Goal: Communication & Community: Ask a question

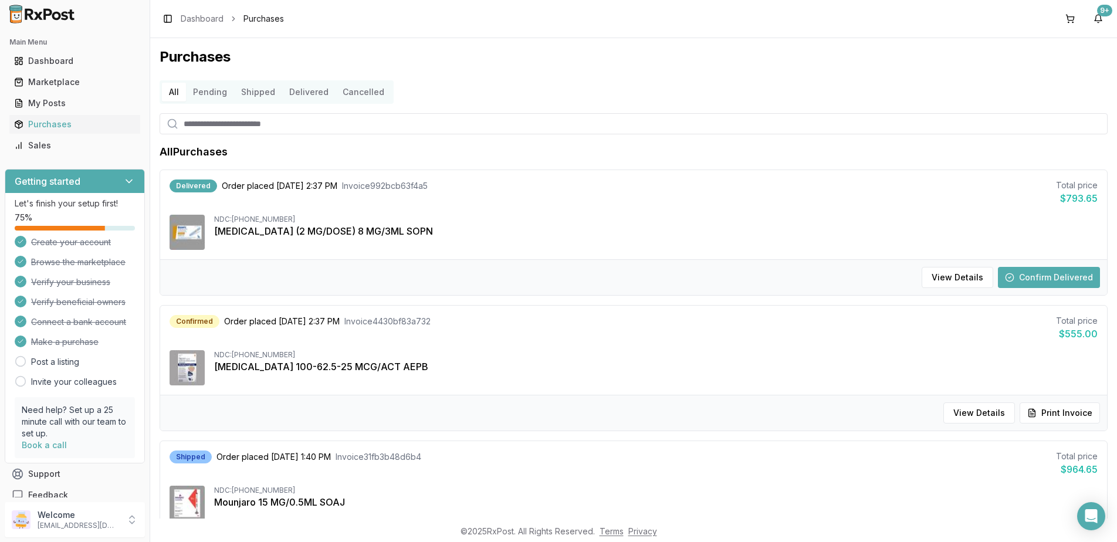
click at [1036, 276] on button "Confirm Delivered" at bounding box center [1049, 277] width 102 height 21
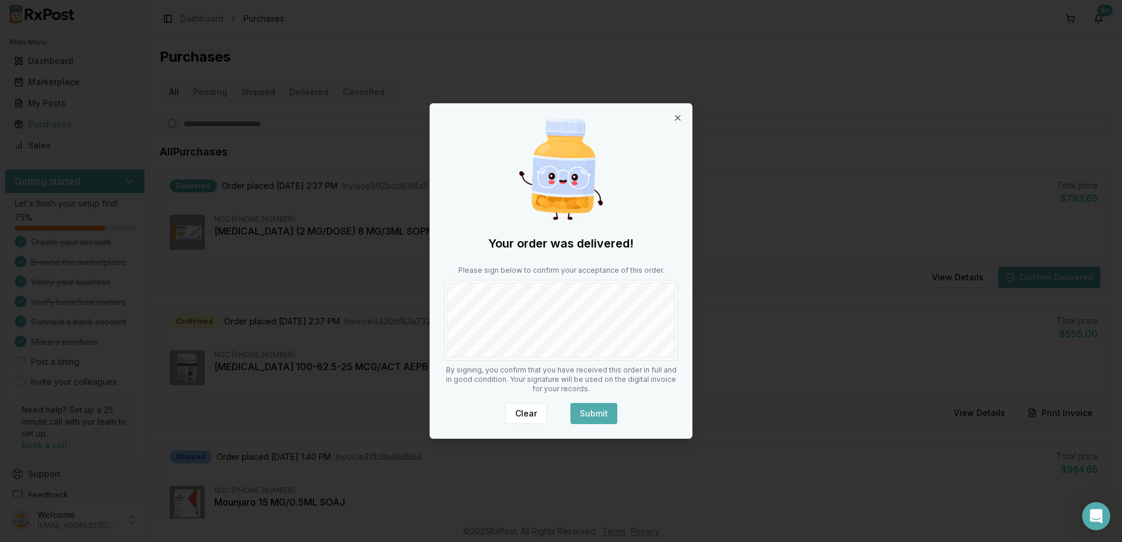
click at [594, 412] on button "Submit" at bounding box center [593, 413] width 47 height 21
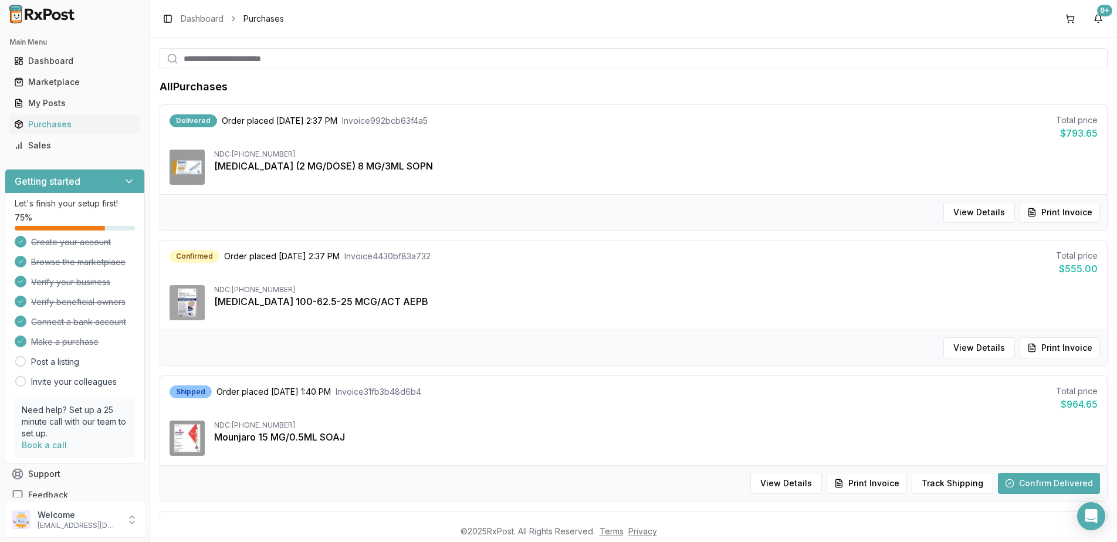
scroll to position [117, 0]
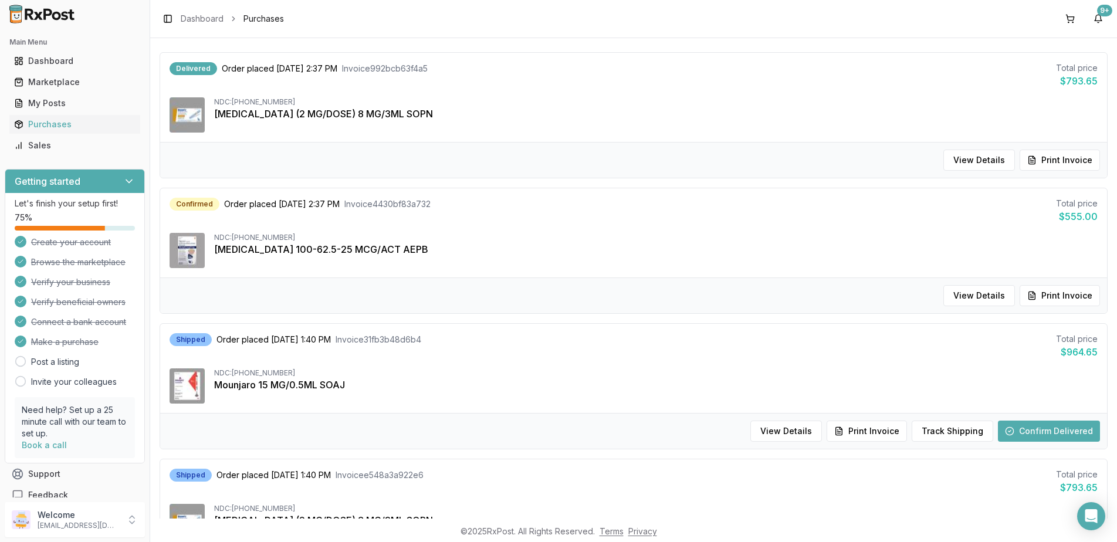
click at [1039, 429] on button "Confirm Delivered" at bounding box center [1049, 431] width 102 height 21
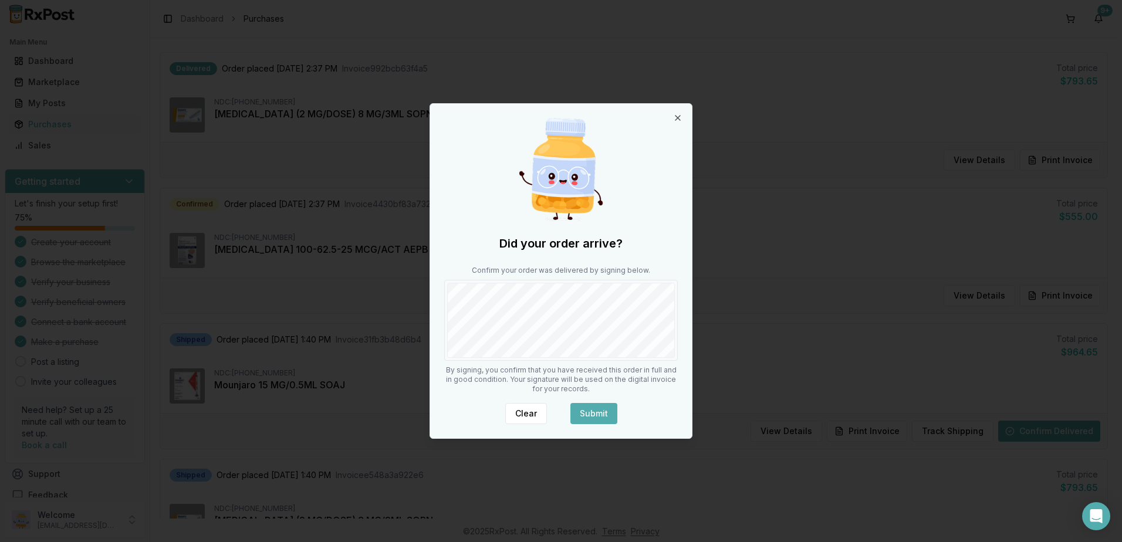
click at [591, 412] on button "Submit" at bounding box center [593, 413] width 47 height 21
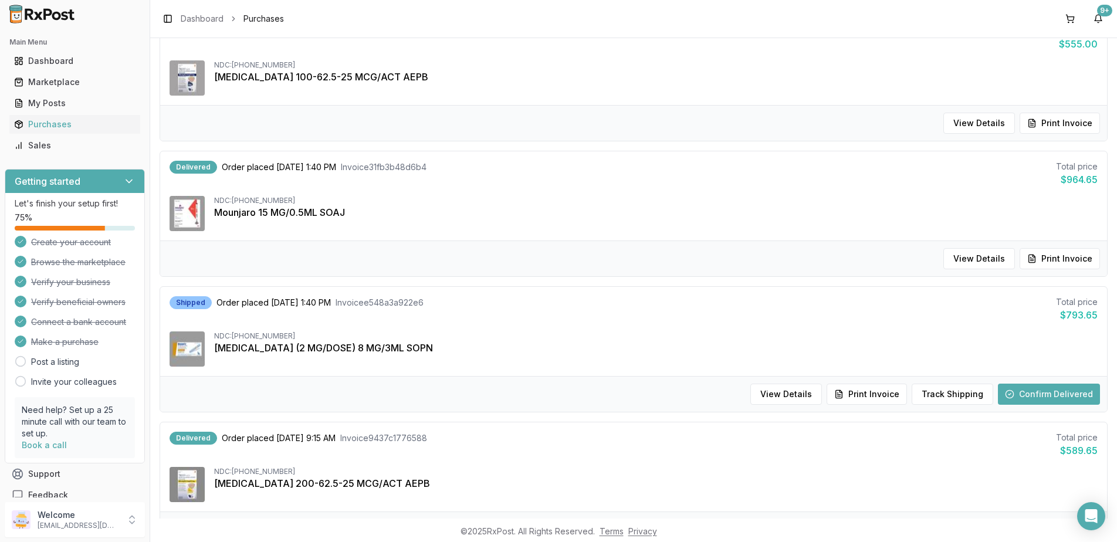
scroll to position [293, 0]
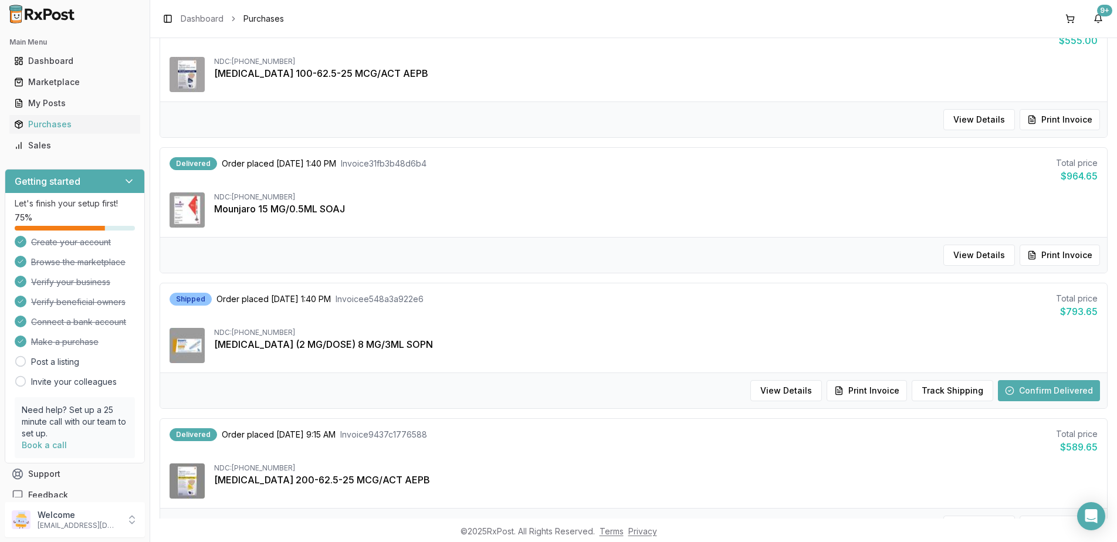
click at [1062, 394] on button "Confirm Delivered" at bounding box center [1049, 390] width 102 height 21
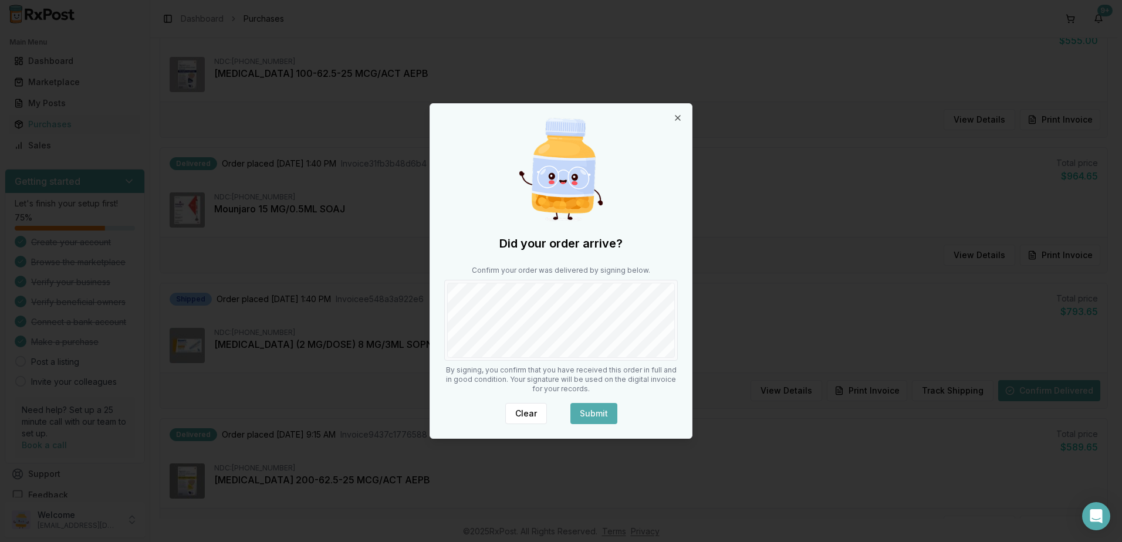
click at [596, 414] on button "Submit" at bounding box center [593, 413] width 47 height 21
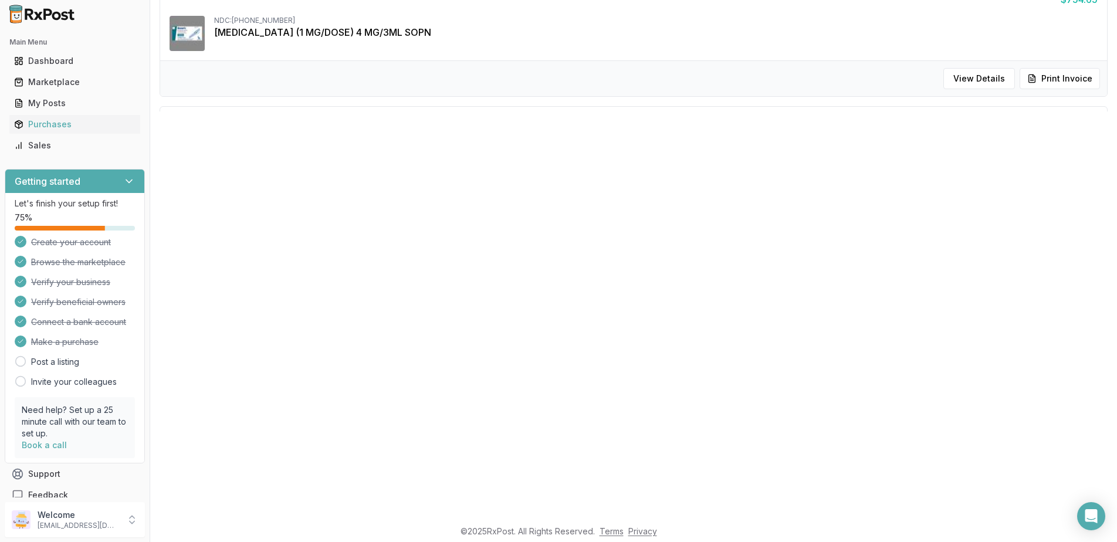
scroll to position [474, 0]
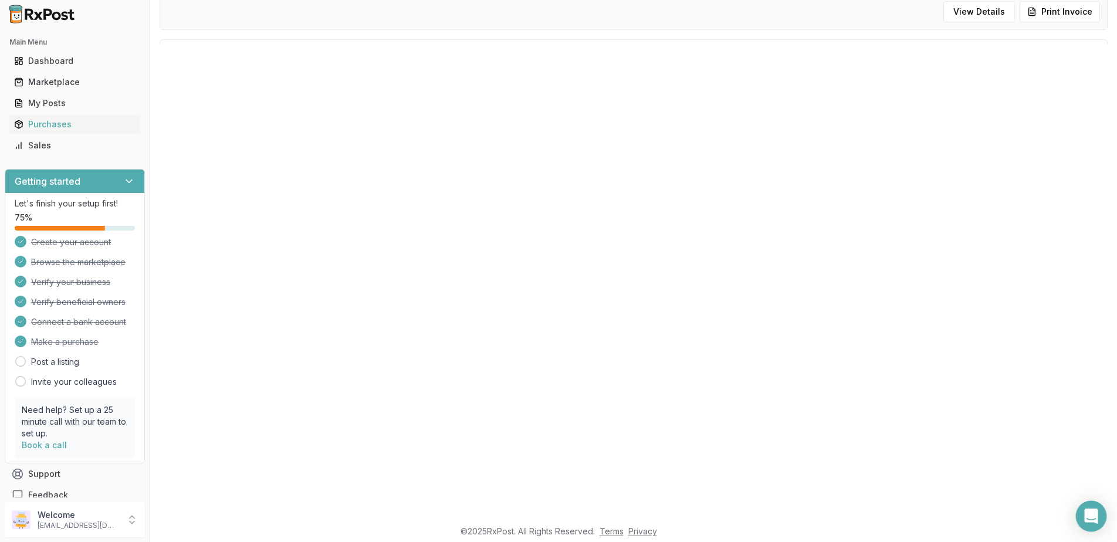
drag, startPoint x: 1099, startPoint y: 522, endPoint x: 1086, endPoint y: 513, distance: 15.6
click at [1099, 522] on div "Open Intercom Messenger" at bounding box center [1091, 516] width 31 height 31
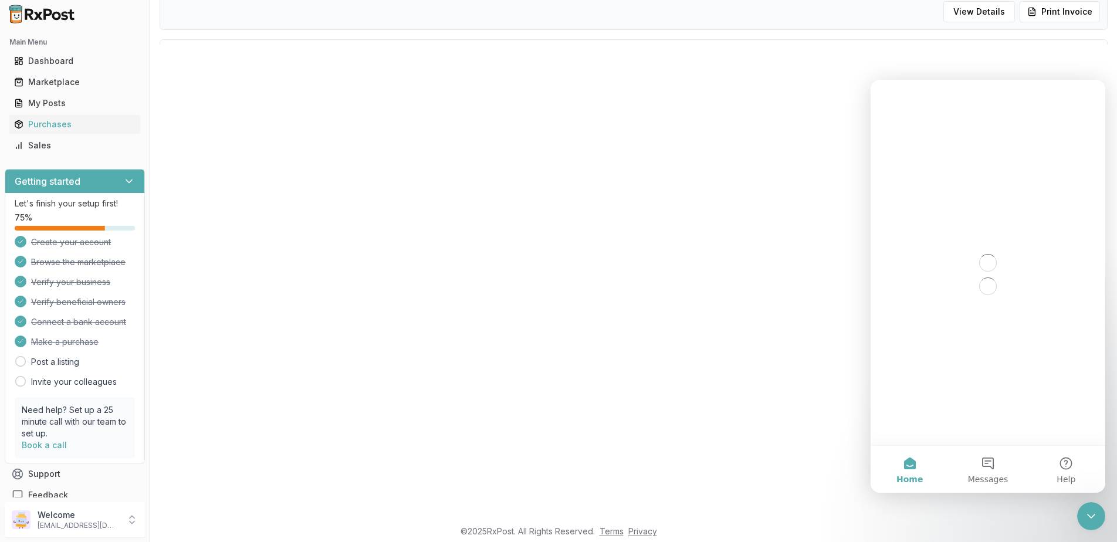
scroll to position [0, 0]
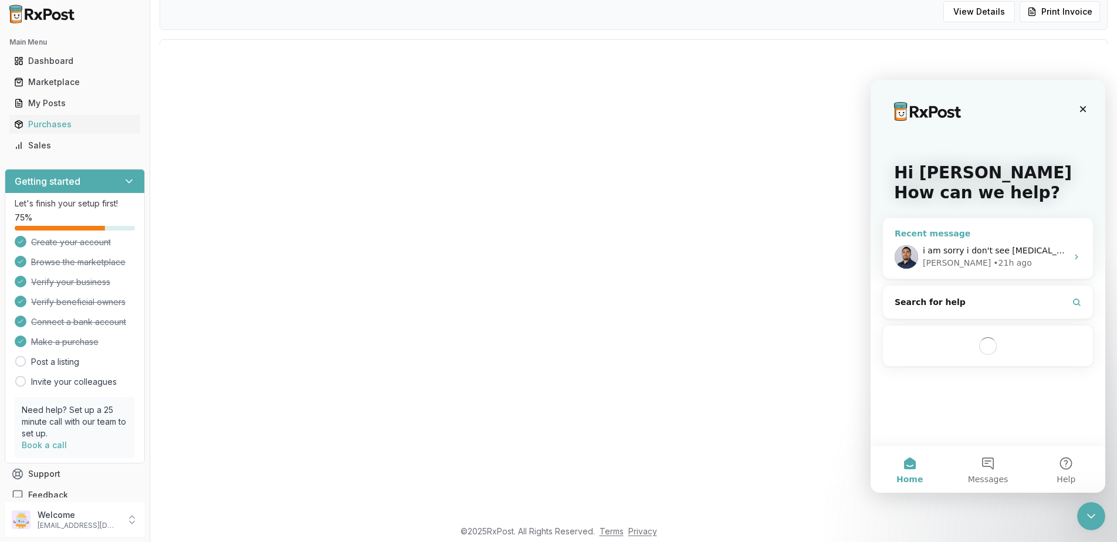
click at [976, 250] on span "i am sorry i don't see [MEDICAL_DATA] in my cart" at bounding box center [1024, 250] width 202 height 9
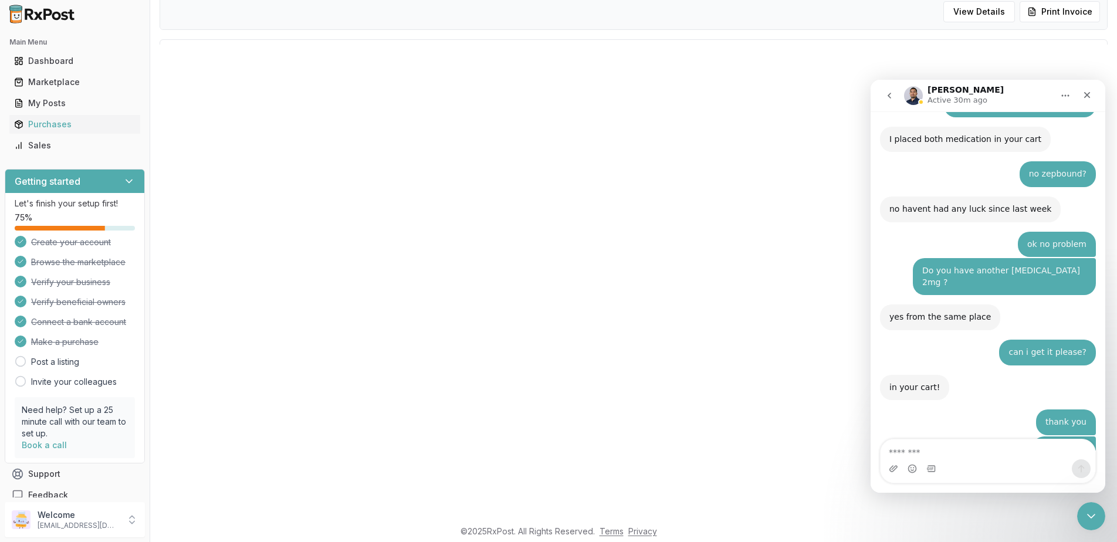
scroll to position [7545, 0]
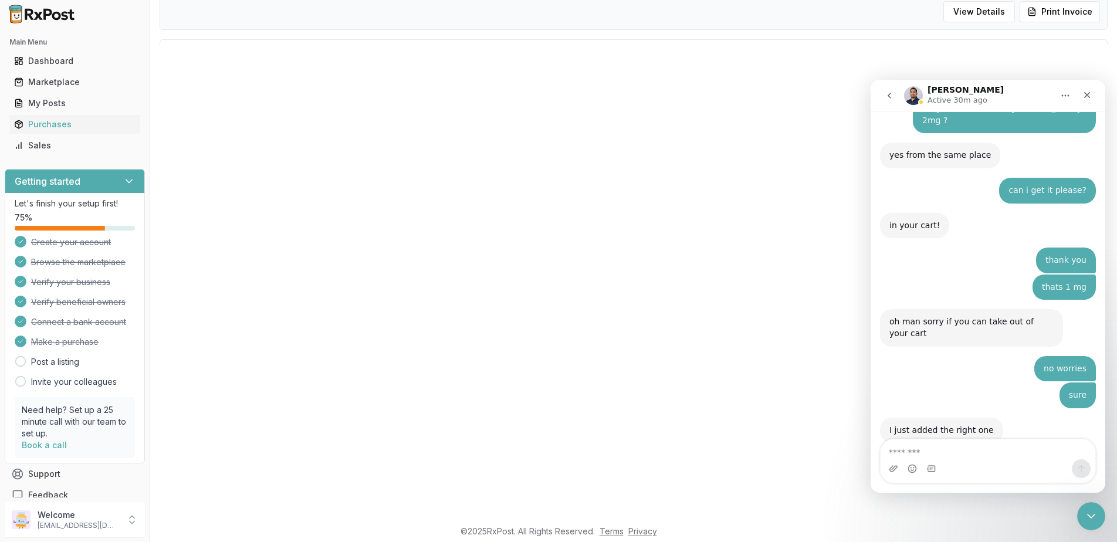
click at [963, 451] on textarea "Message…" at bounding box center [988, 450] width 215 height 20
type textarea "*"
type textarea "**********"
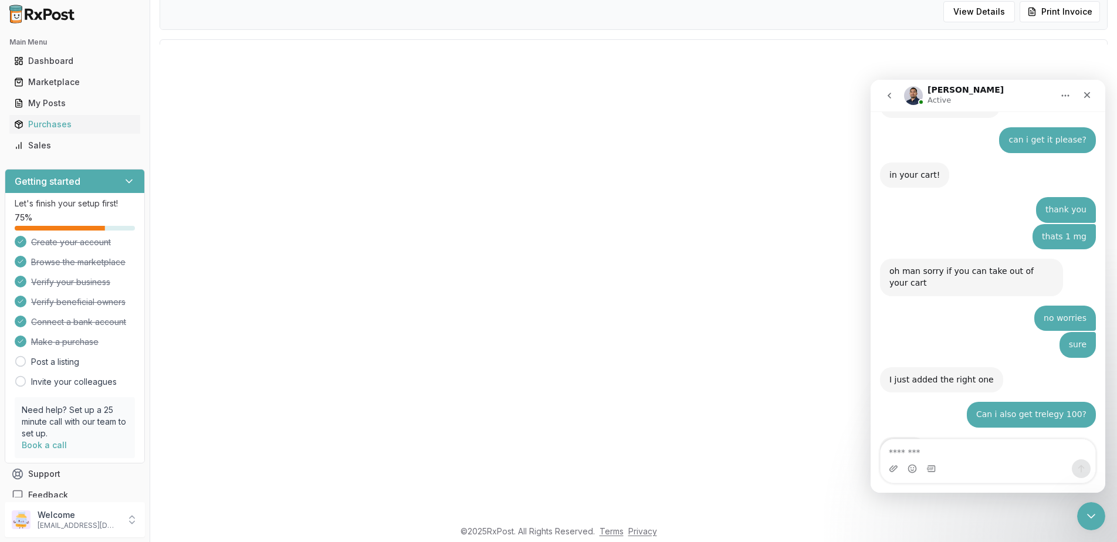
drag, startPoint x: 1847, startPoint y: 116, endPoint x: 975, endPoint y: 457, distance: 937.1
click at [975, 457] on textarea "Message…" at bounding box center [988, 450] width 215 height 20
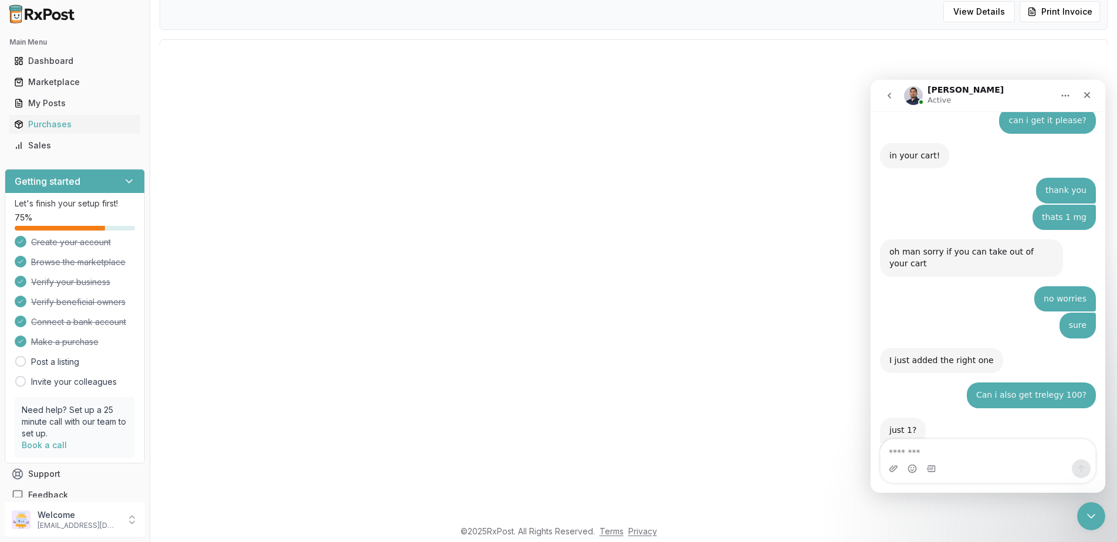
scroll to position [7658, 0]
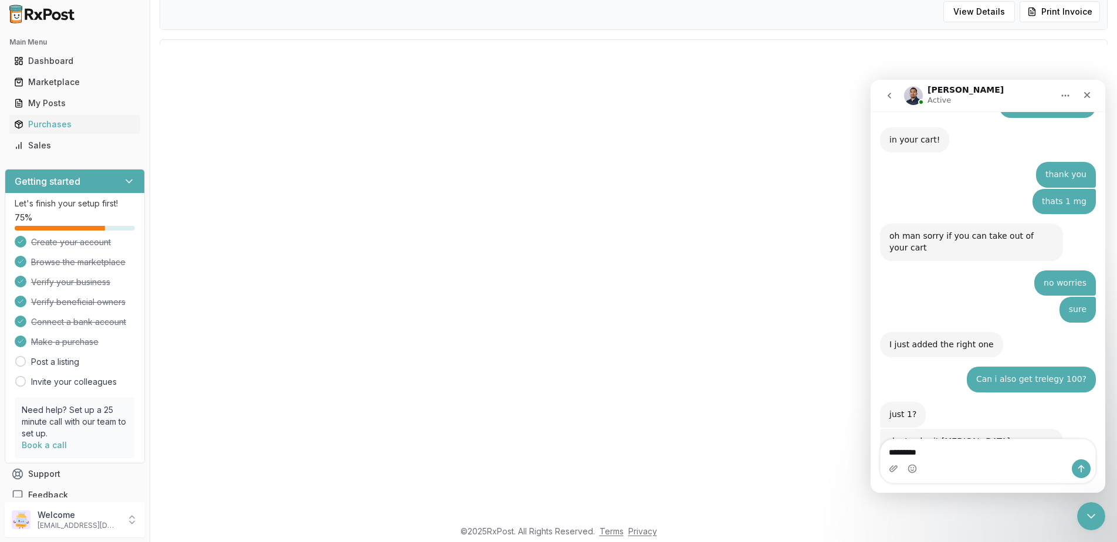
type textarea "*********"
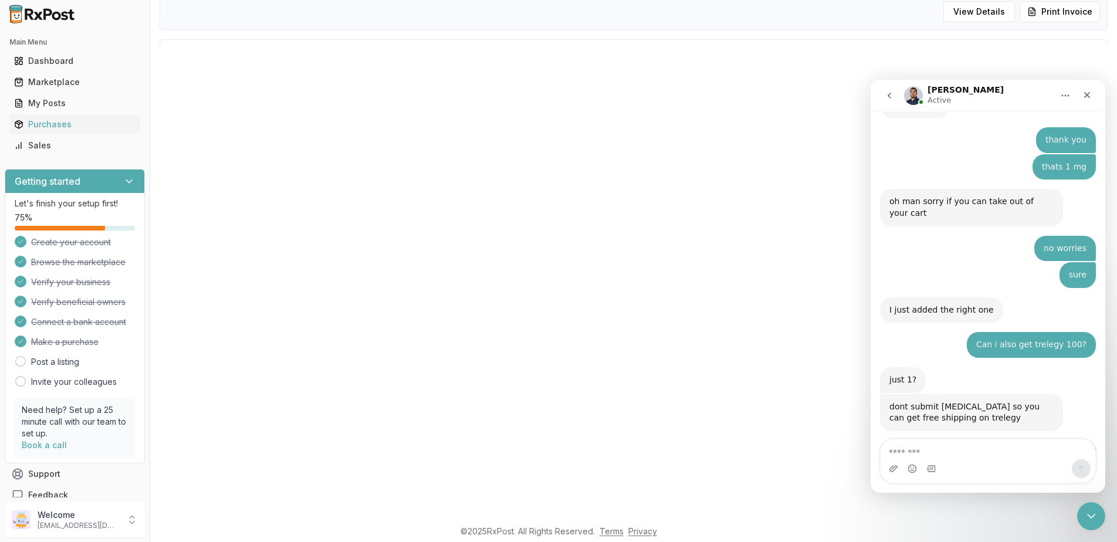
scroll to position [7693, 0]
